Goal: Information Seeking & Learning: Check status

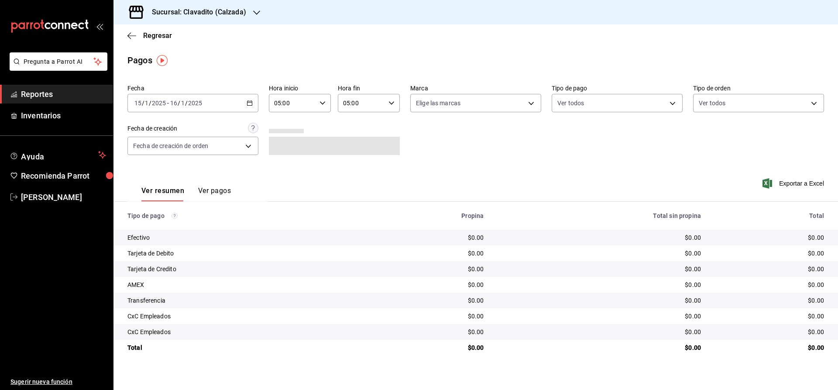
click at [250, 106] on div "[DATE] [DATE] - [DATE] [DATE]" at bounding box center [192, 103] width 131 height 18
click at [145, 225] on span "Rango de fechas" at bounding box center [169, 227] width 68 height 9
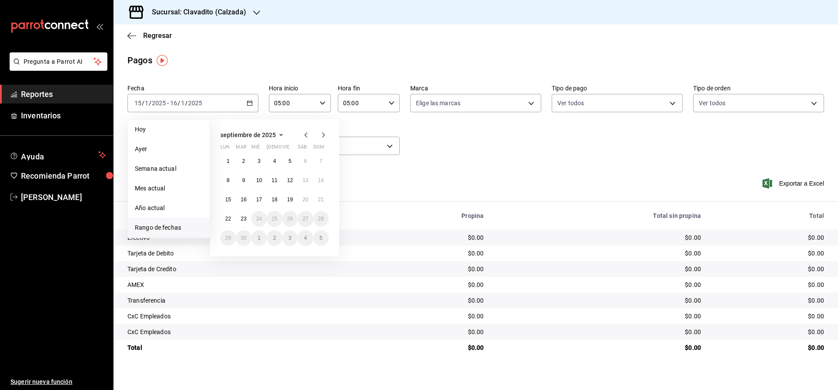
click at [306, 133] on icon "button" at bounding box center [306, 135] width 10 height 10
click at [241, 218] on abbr "19" at bounding box center [243, 219] width 6 height 6
click at [265, 219] on button "20" at bounding box center [258, 219] width 15 height 16
type input "00:00"
type input "23:59"
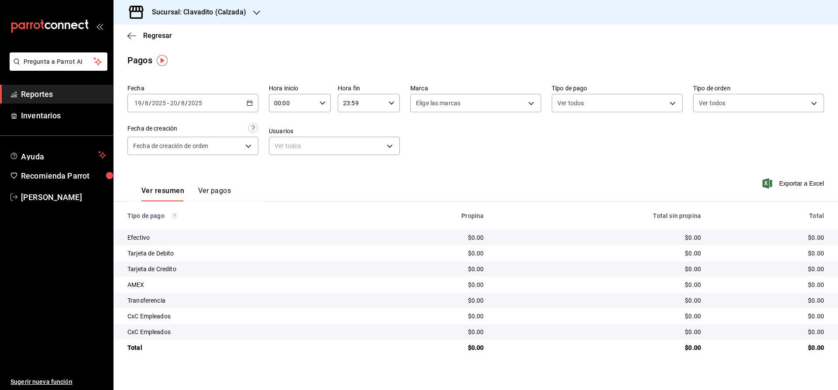
click at [324, 107] on div "00:00 Hora inicio" at bounding box center [300, 103] width 62 height 18
click at [285, 168] on span "05" at bounding box center [284, 164] width 17 height 7
type input "05:00"
click at [391, 100] on div at bounding box center [419, 195] width 838 height 390
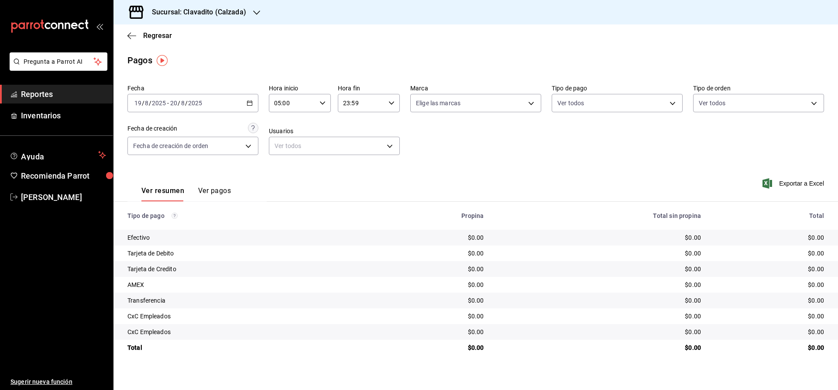
click at [392, 104] on \(Stroke\) "button" at bounding box center [391, 102] width 5 height 3
click at [351, 138] on span "05" at bounding box center [353, 134] width 17 height 7
type input "05:59"
click at [267, 188] on div at bounding box center [419, 195] width 838 height 390
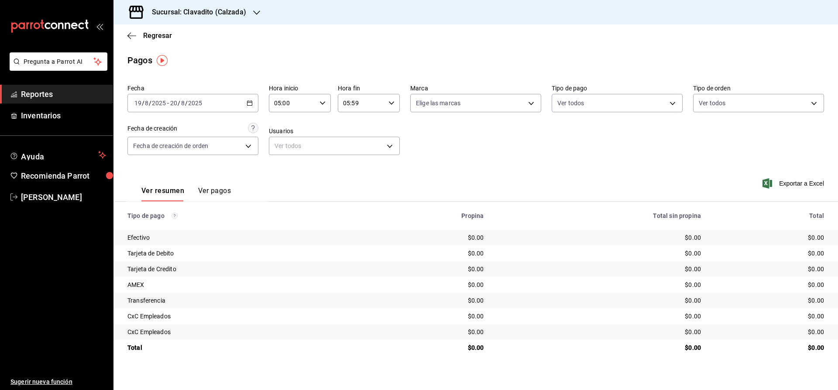
click at [205, 190] on button "Ver pagos" at bounding box center [214, 193] width 33 height 15
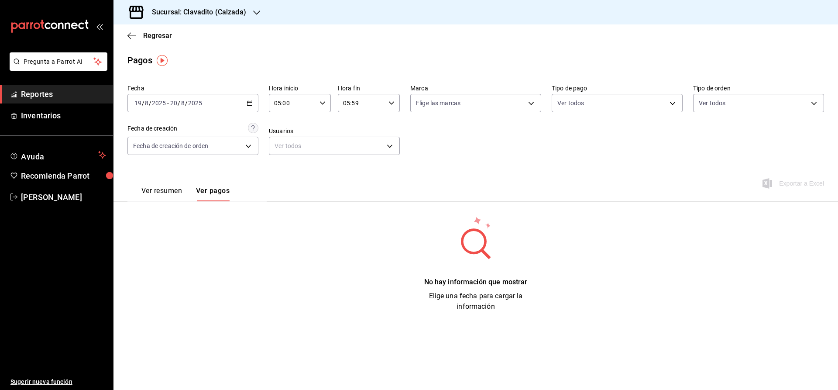
click at [169, 190] on button "Ver resumen" at bounding box center [161, 193] width 41 height 15
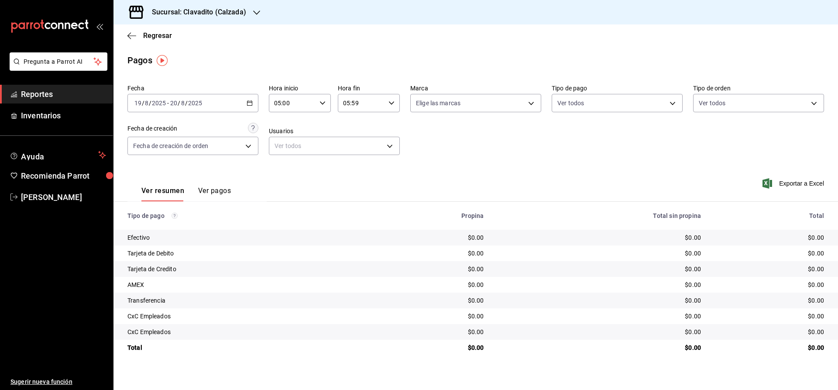
click at [25, 95] on span "Reportes" at bounding box center [63, 94] width 85 height 12
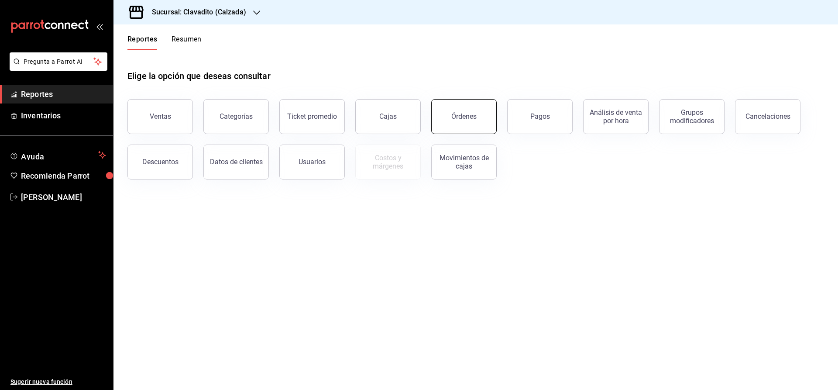
click at [461, 114] on div "Órdenes" at bounding box center [463, 116] width 25 height 8
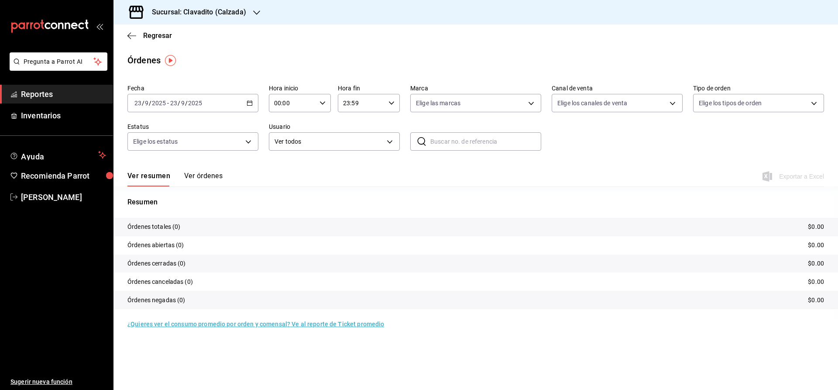
click at [245, 103] on div "[DATE] [DATE] - [DATE] [DATE]" at bounding box center [192, 103] width 131 height 18
click at [137, 226] on span "Rango de fechas" at bounding box center [169, 227] width 68 height 9
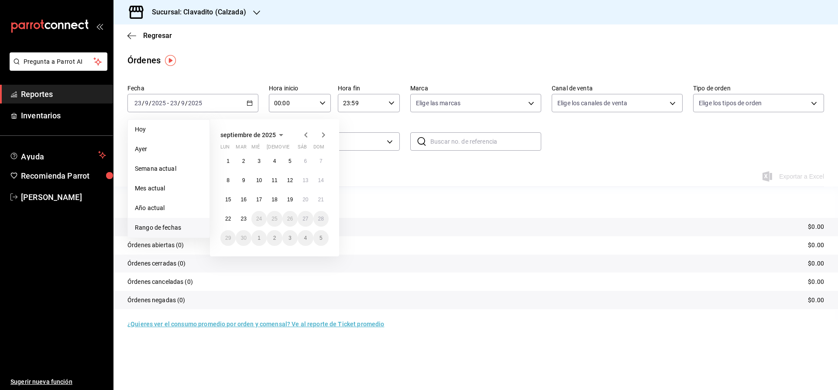
click at [305, 133] on icon "button" at bounding box center [306, 135] width 10 height 10
click at [239, 221] on button "19" at bounding box center [243, 219] width 15 height 16
click at [254, 218] on button "20" at bounding box center [258, 219] width 15 height 16
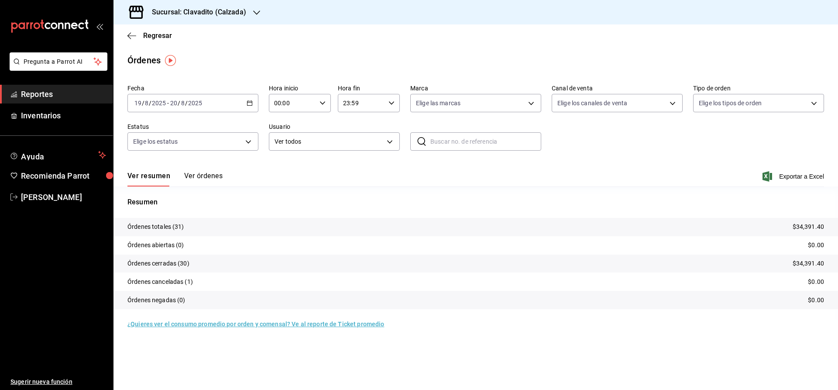
click at [313, 101] on input "00:00" at bounding box center [292, 102] width 47 height 17
click at [295, 124] on div "00 01 02 03 04 05 06 07 08 09 10 11 12 13 14 15 16 17 18 19 20 21 22 23" at bounding box center [284, 150] width 31 height 70
click at [289, 134] on span "05" at bounding box center [284, 130] width 17 height 7
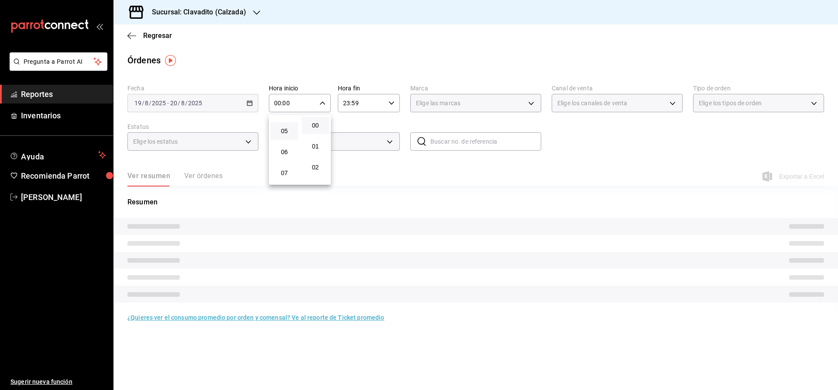
type input "05:00"
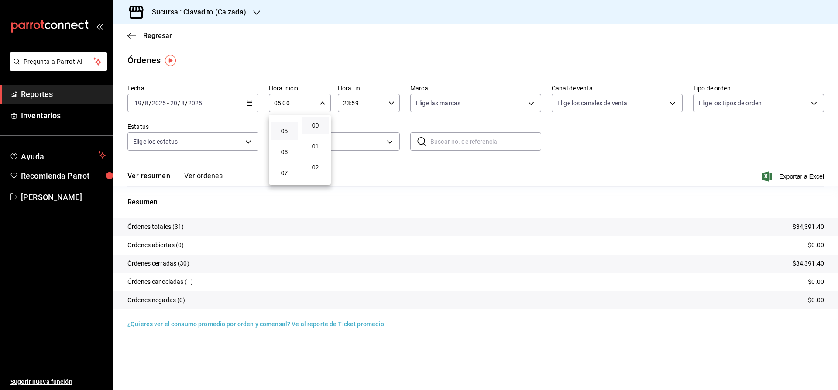
click at [389, 100] on div at bounding box center [419, 195] width 838 height 390
click at [392, 104] on \(Stroke\) "button" at bounding box center [391, 102] width 5 height 3
click at [353, 137] on span "04" at bounding box center [353, 135] width 17 height 7
type input "04:59"
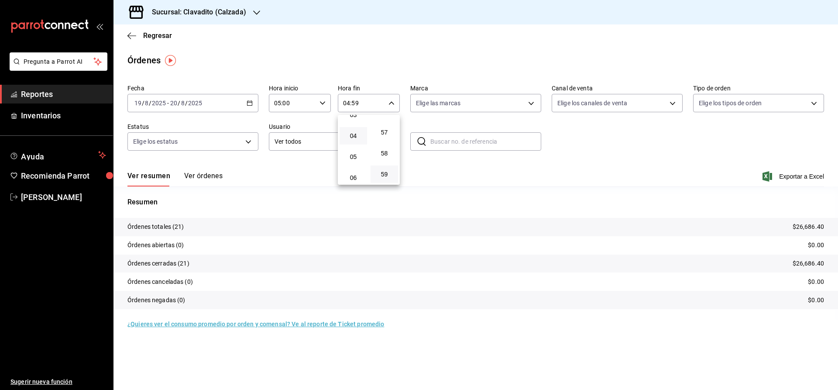
click at [626, 137] on div at bounding box center [419, 195] width 838 height 390
click at [473, 98] on body "Pregunta a Parrot AI Reportes Inventarios Ayuda Recomienda Parrot [PERSON_NAME]…" at bounding box center [419, 195] width 838 height 390
click at [424, 139] on label at bounding box center [421, 137] width 11 height 13
click at [424, 139] on input "checkbox" at bounding box center [420, 137] width 8 height 8
checkbox input "false"
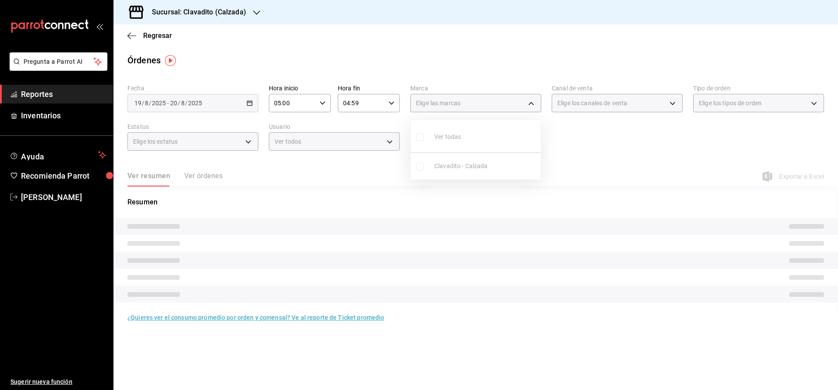
checkbox input "false"
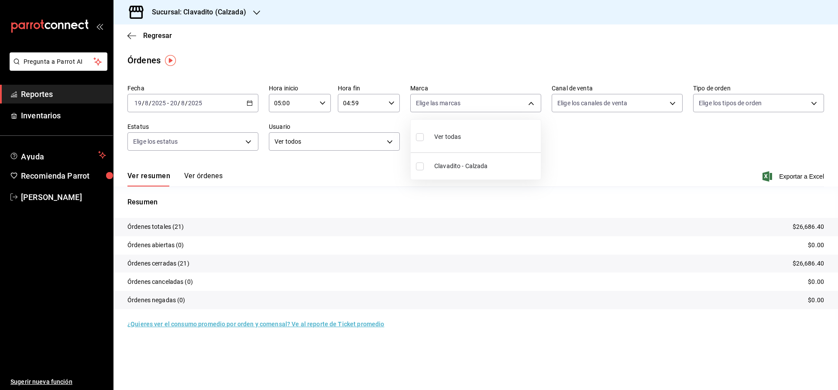
click at [618, 142] on div at bounding box center [419, 195] width 838 height 390
drag, startPoint x: 199, startPoint y: 168, endPoint x: 202, endPoint y: 176, distance: 9.0
click at [199, 168] on div "Ver resumen Ver órdenes Exportar a Excel" at bounding box center [475, 173] width 697 height 25
click at [202, 176] on button "Ver órdenes" at bounding box center [203, 179] width 38 height 15
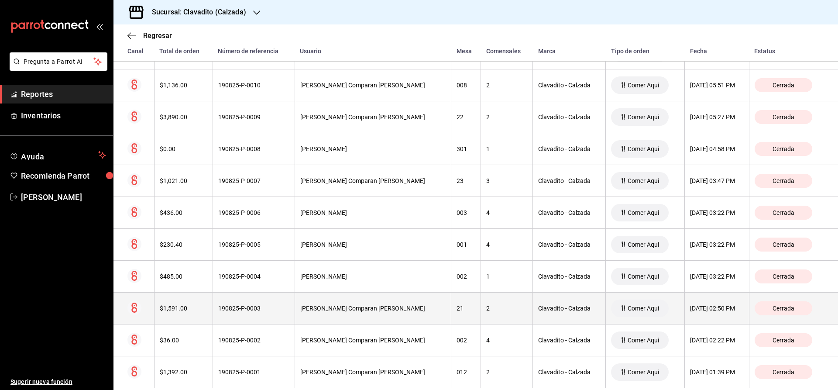
scroll to position [521, 0]
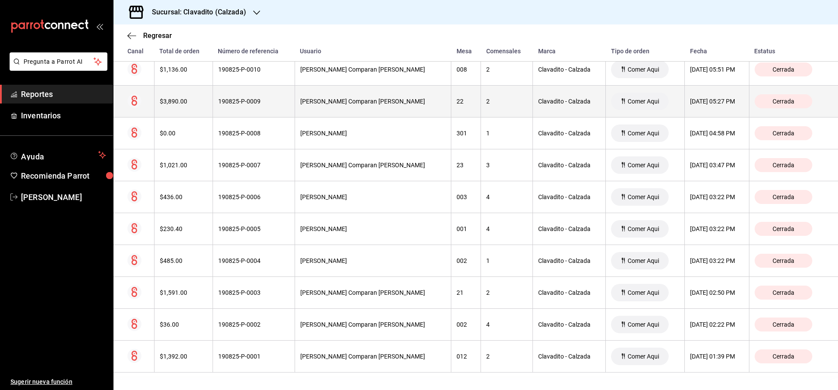
click at [168, 100] on div "$3,890.00" at bounding box center [184, 101] width 48 height 7
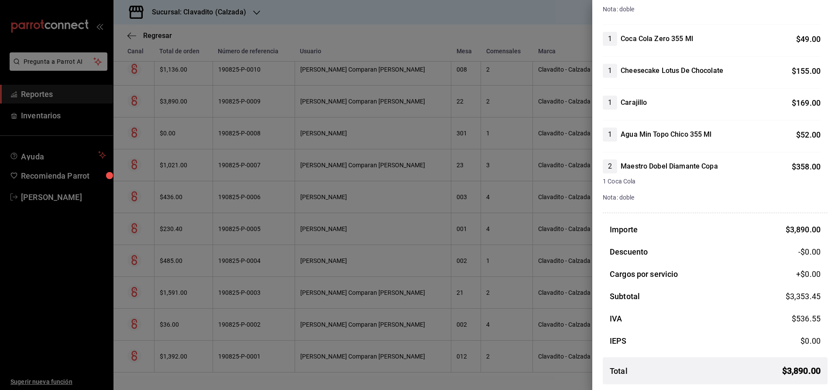
scroll to position [816, 0]
